Goal: Navigation & Orientation: Find specific page/section

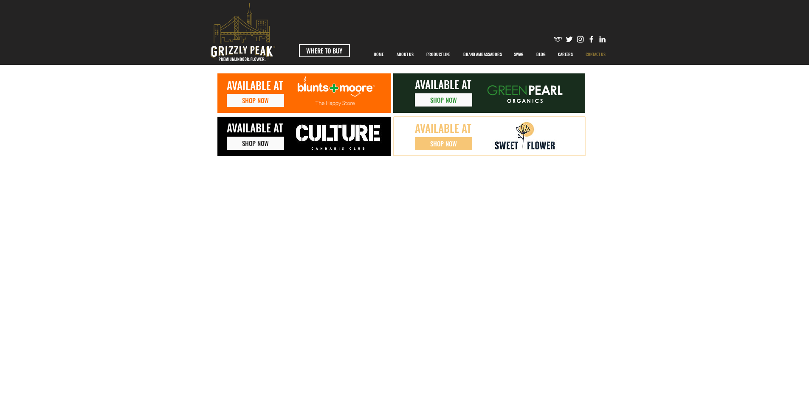
click at [597, 51] on p "CONTACT US" at bounding box center [595, 54] width 28 height 21
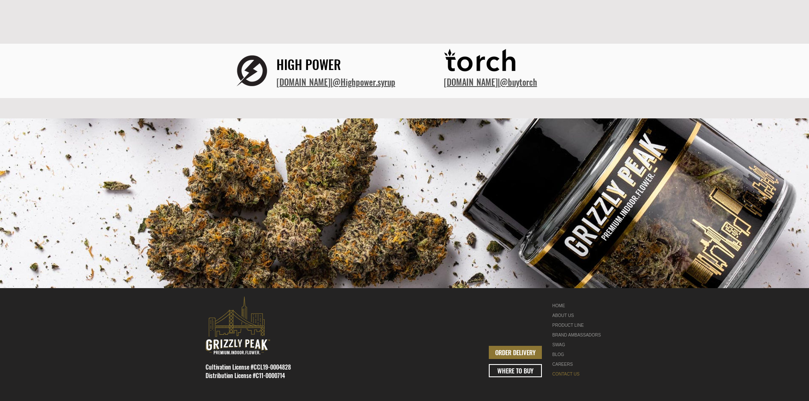
scroll to position [293, 0]
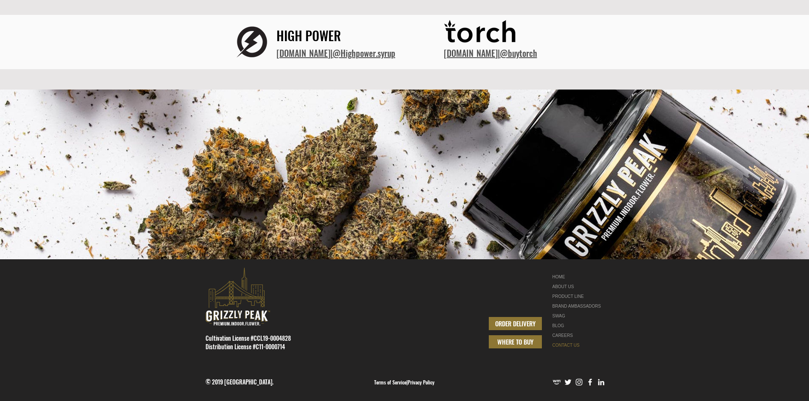
click at [530, 341] on span "WHERE TO BUY" at bounding box center [515, 342] width 36 height 9
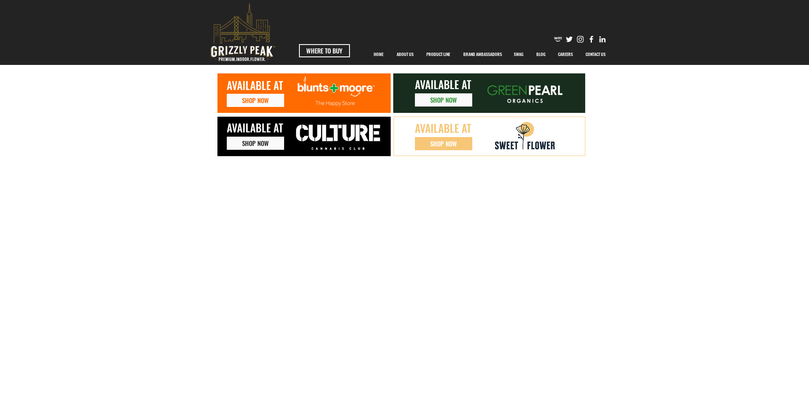
click at [342, 93] on img at bounding box center [337, 94] width 100 height 37
click at [271, 99] on link "SHOP NOW" at bounding box center [255, 100] width 57 height 13
click at [462, 100] on link "SHOP NOW" at bounding box center [443, 99] width 57 height 13
click at [417, 53] on p "ABOUT US" at bounding box center [404, 54] width 25 height 21
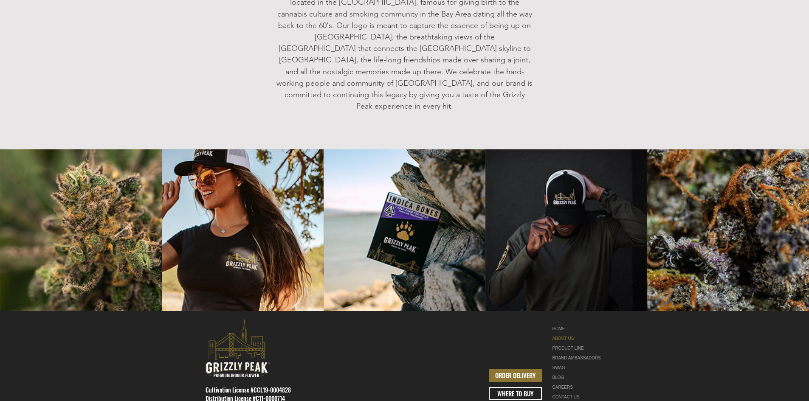
scroll to position [994, 0]
